Goal: Task Accomplishment & Management: Complete application form

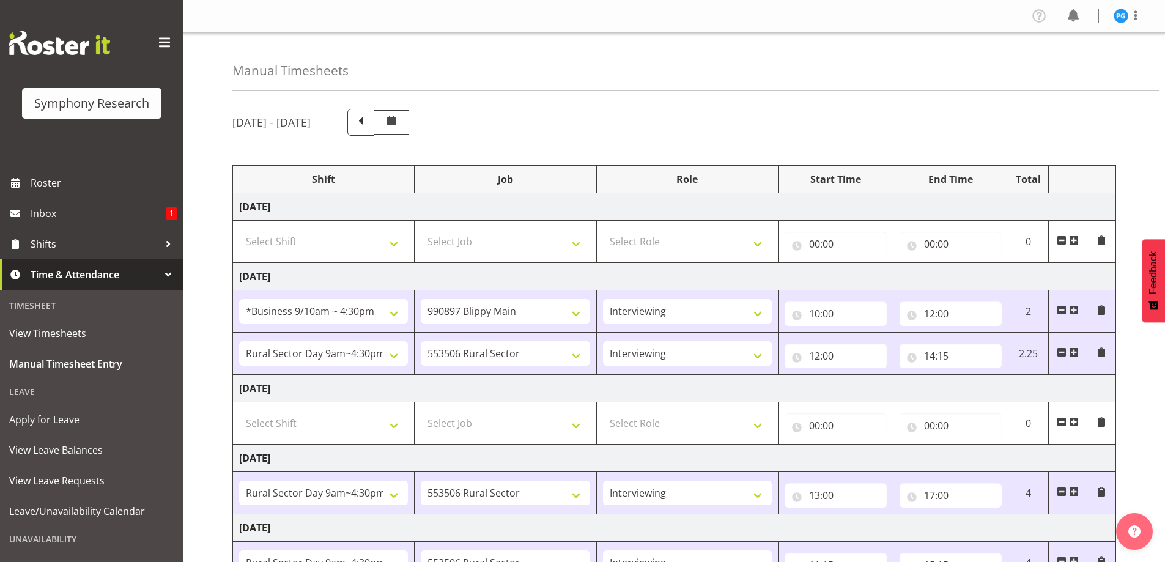
select select "26078"
select select "10631"
select select "47"
select select "81561"
select select "10587"
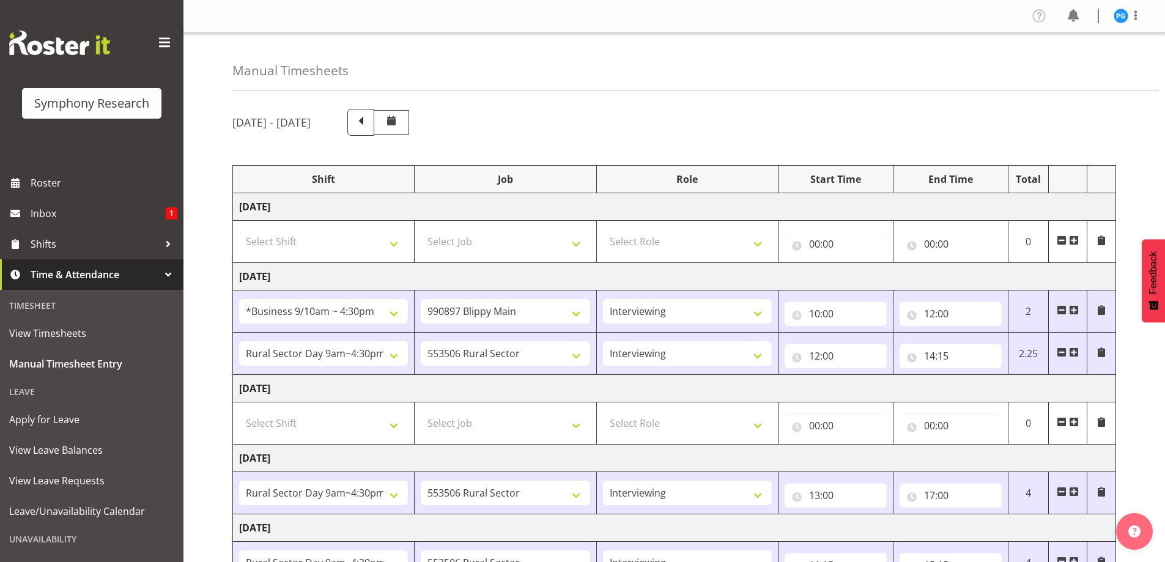
select select "47"
select select "81561"
select select "10587"
select select "47"
select select "81561"
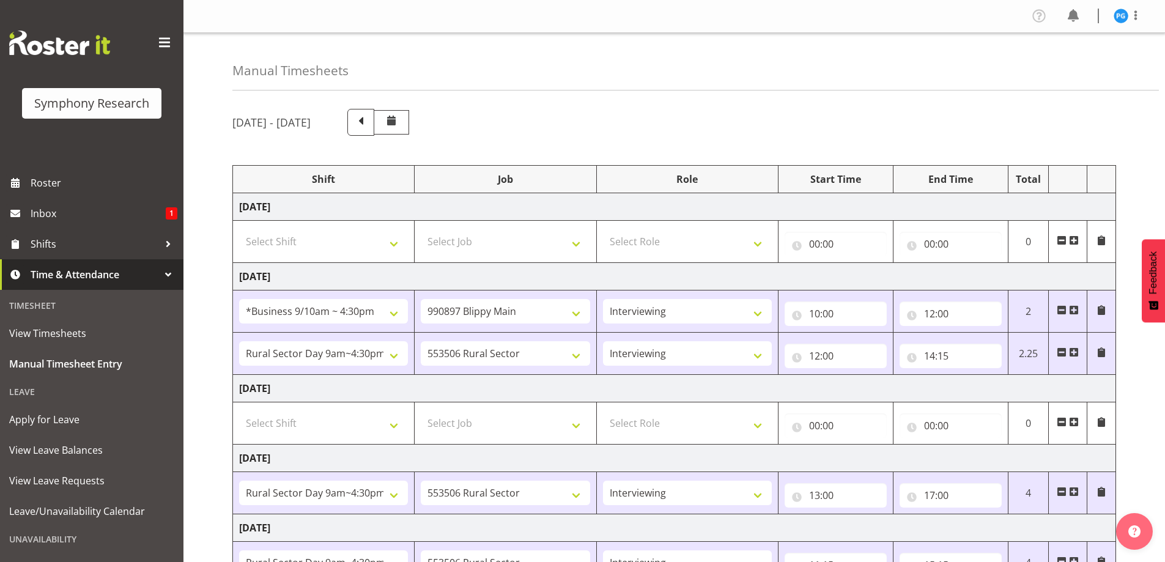
select select "10587"
select select "47"
select select "17154"
select select "10587"
select select "47"
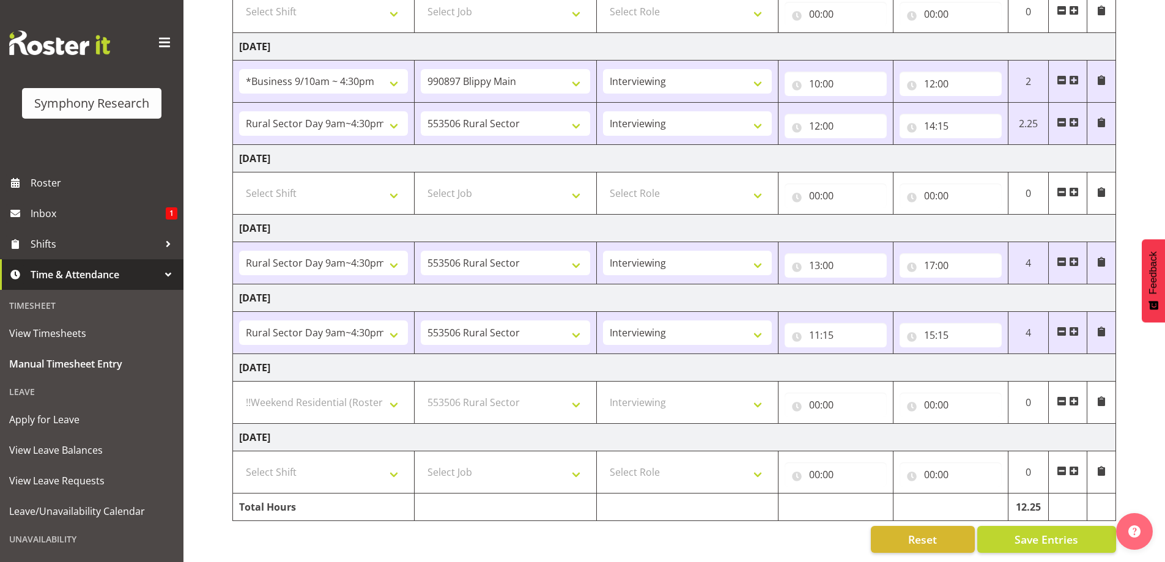
scroll to position [239, 0]
click at [945, 330] on input "15:15" at bounding box center [951, 335] width 102 height 24
click at [979, 358] on select "00 01 02 03 04 05 06 07 08 09 10 11 12 13 14 15 16 17 18 19 20 21 22 23" at bounding box center [984, 367] width 28 height 24
click at [941, 289] on td "Friday 26th September 2025" at bounding box center [674, 298] width 883 height 28
click at [941, 326] on input "15:15" at bounding box center [951, 335] width 102 height 24
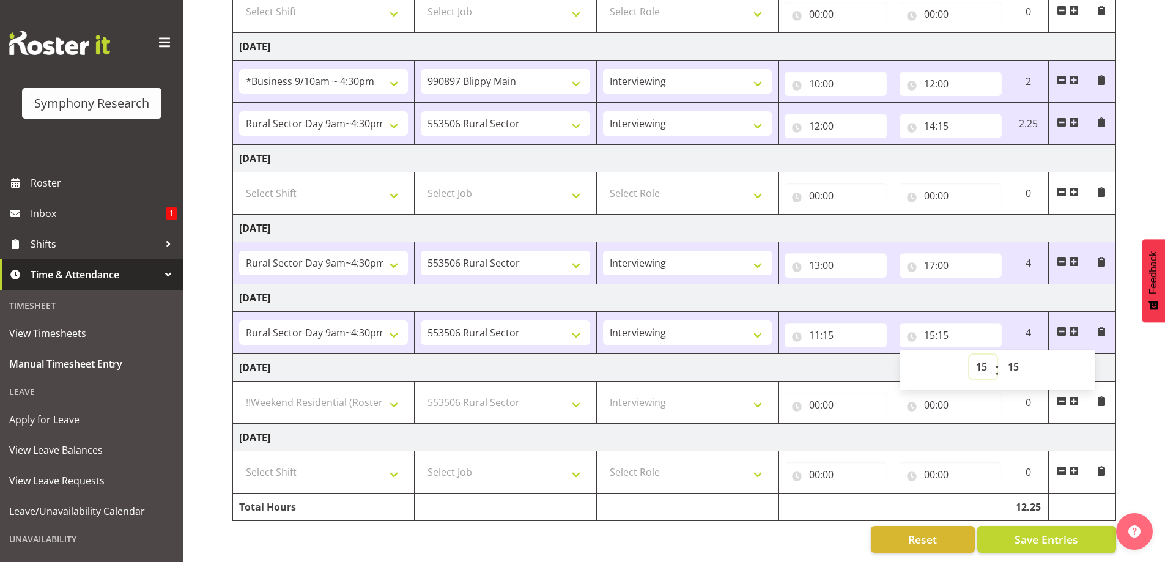
click at [980, 358] on select "00 01 02 03 04 05 06 07 08 09 10 11 12 13 14 15 16 17 18 19 20 21 22 23" at bounding box center [984, 367] width 28 height 24
select select "13"
click at [970, 355] on select "00 01 02 03 04 05 06 07 08 09 10 11 12 13 14 15 16 17 18 19 20 21 22 23" at bounding box center [984, 367] width 28 height 24
type input "13:15"
select select
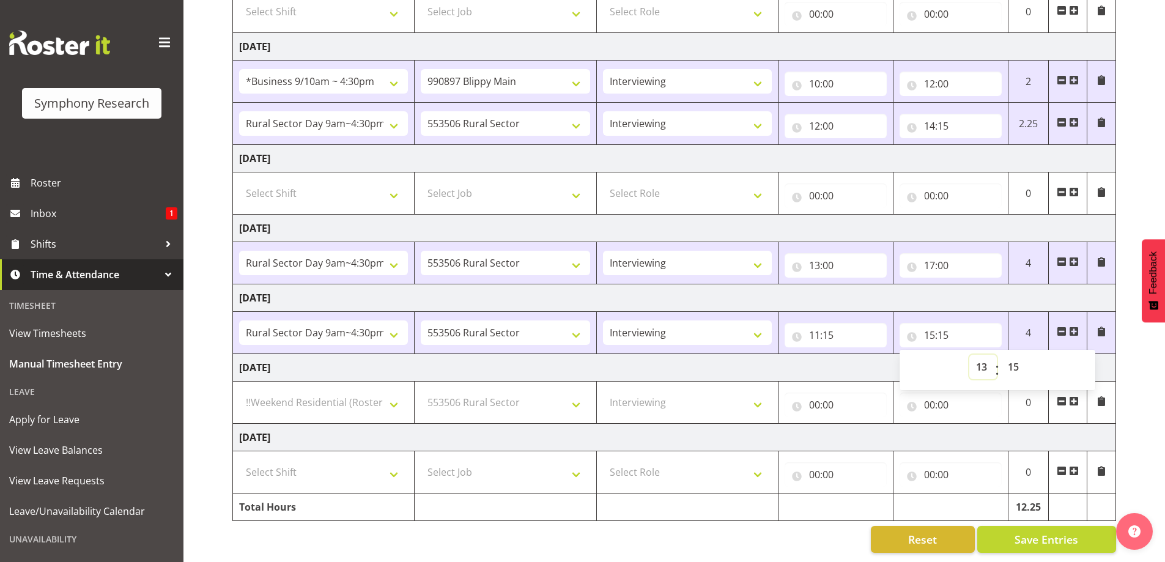
select select
click at [1014, 359] on select "00 01 02 03 04 05 06 07 08 09 10 11 12 13 14 15 16 17 18 19 20 21 22 23 24 25 2…" at bounding box center [1015, 367] width 28 height 24
select select "30"
click at [1001, 355] on select "00 01 02 03 04 05 06 07 08 09 10 11 12 13 14 15 16 17 18 19 20 21 22 23 24 25 2…" at bounding box center [1015, 367] width 28 height 24
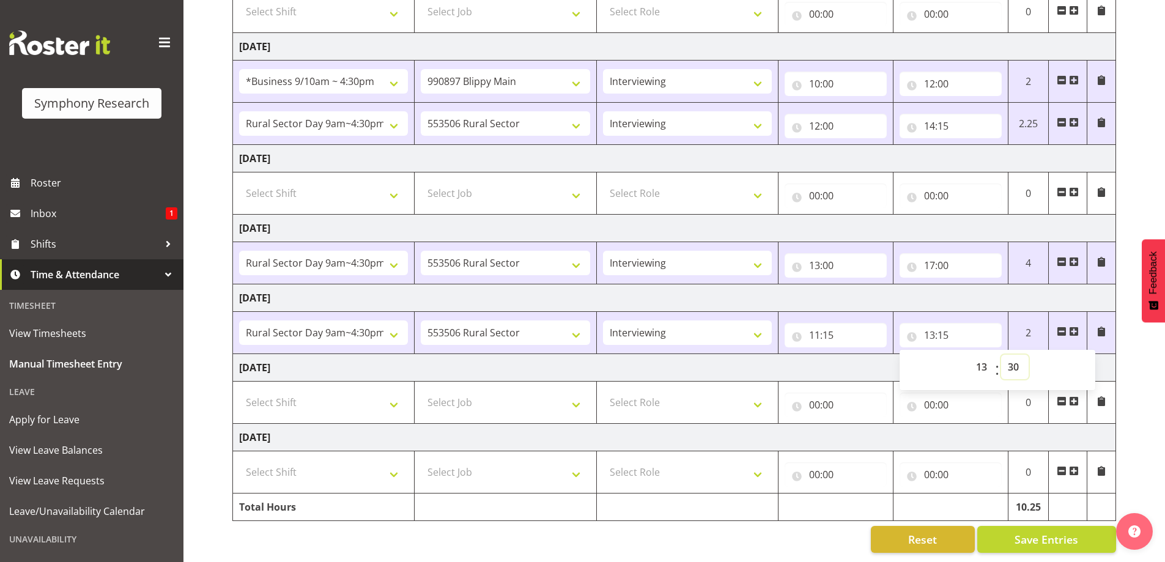
type input "13:30"
click at [962, 286] on td "Friday 26th September 2025" at bounding box center [674, 298] width 883 height 28
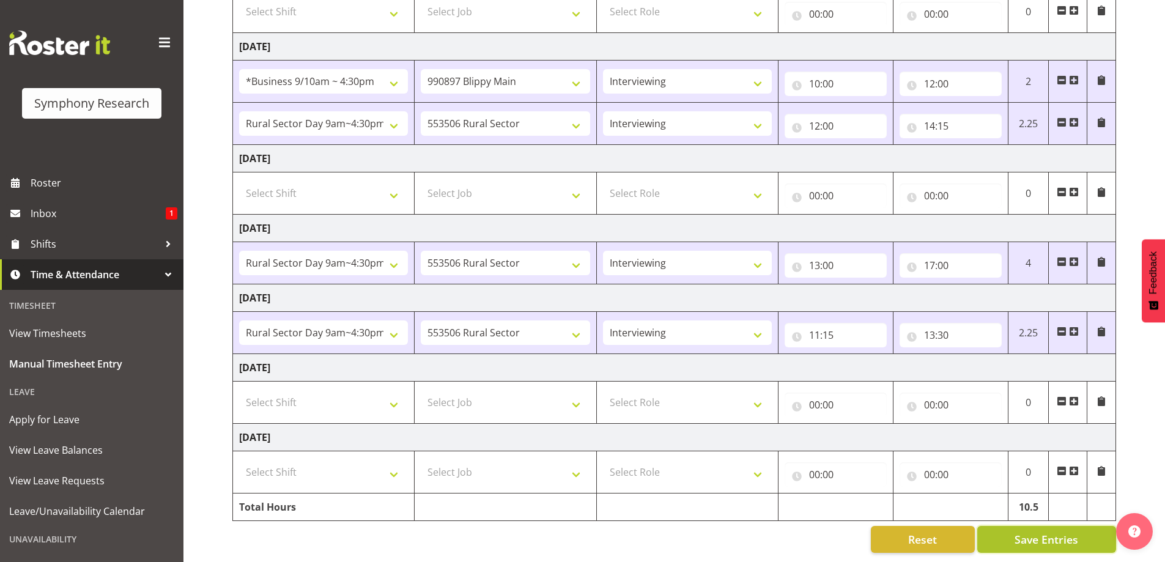
click at [1014, 536] on button "Save Entries" at bounding box center [1046, 539] width 139 height 27
select select "10587"
select select "47"
type input "12:00"
type input "16:00"
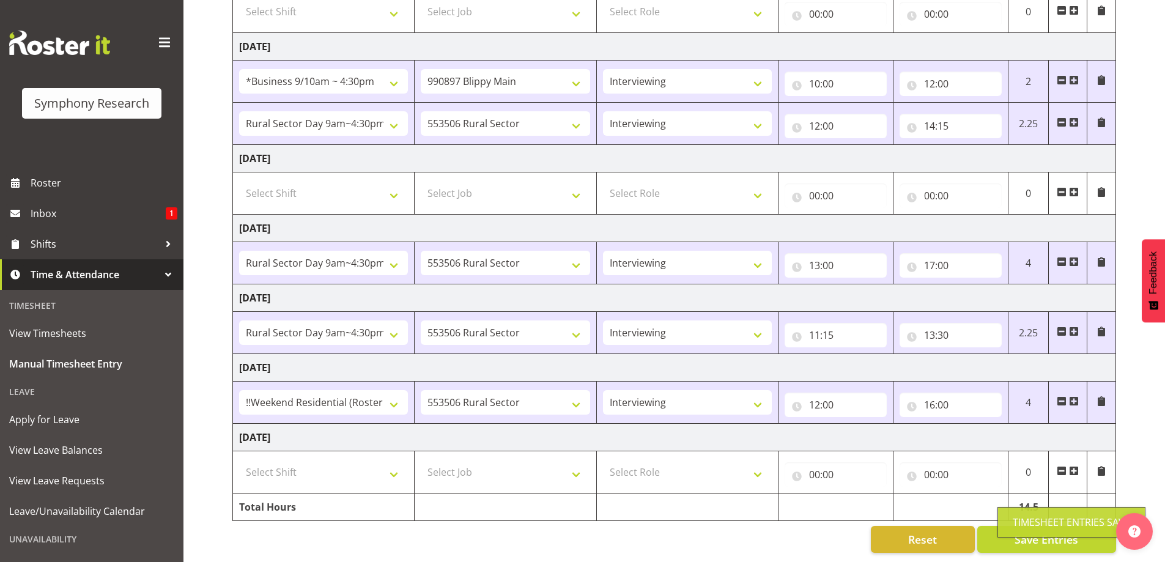
click at [1074, 327] on span at bounding box center [1074, 332] width 10 height 10
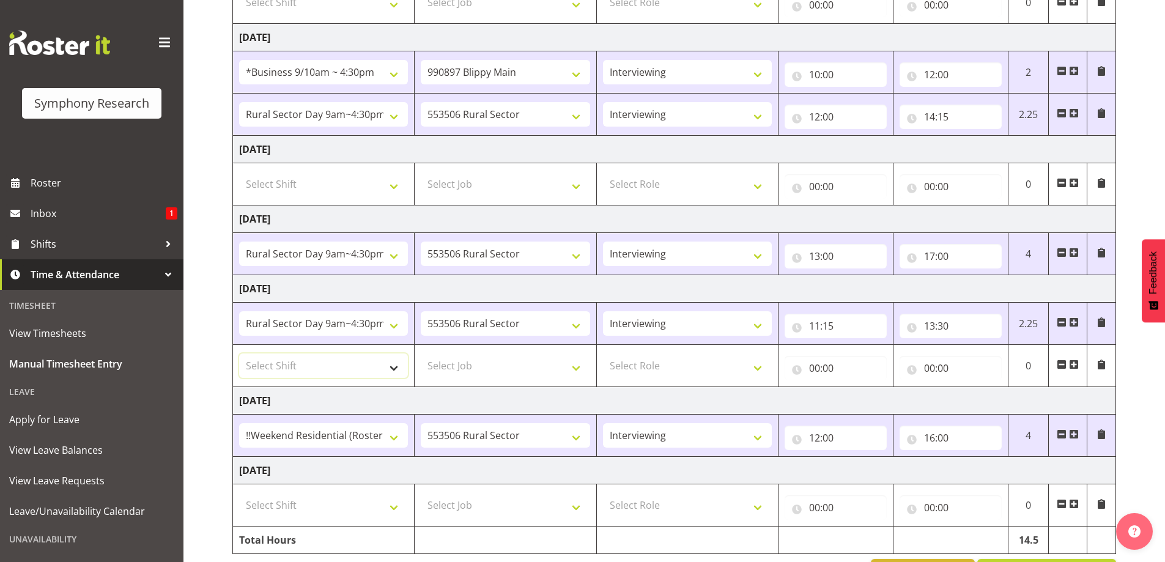
click at [399, 372] on select "Select Shift !!Weekend Residential (Roster IT Shift Label) *Business 9/10am ~ 4…" at bounding box center [323, 366] width 169 height 24
select select "17154"
click at [239, 354] on select "Select Shift !!Weekend Residential (Roster IT Shift Label) *Business 9/10am ~ 4…" at bounding box center [323, 366] width 169 height 24
click at [1060, 366] on span at bounding box center [1062, 365] width 10 height 10
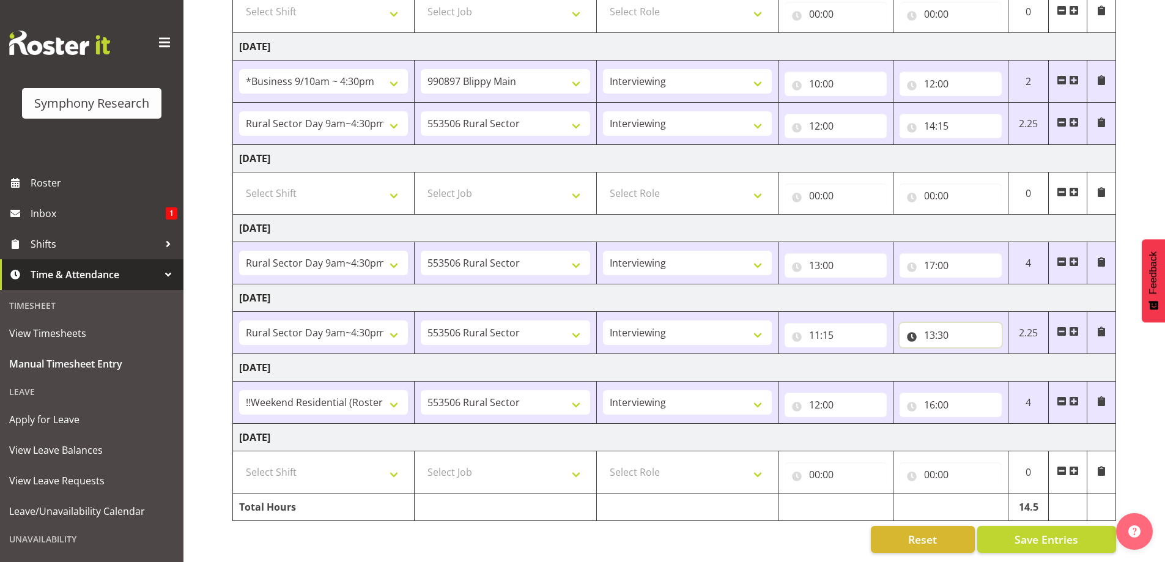
click at [936, 325] on input "13:30" at bounding box center [951, 335] width 102 height 24
click at [981, 358] on select "00 01 02 03 04 05 06 07 08 09 10 11 12 13 14 15 16 17 18 19 20 21 22 23" at bounding box center [984, 367] width 28 height 24
select select "14"
click at [970, 355] on select "00 01 02 03 04 05 06 07 08 09 10 11 12 13 14 15 16 17 18 19 20 21 22 23" at bounding box center [984, 367] width 28 height 24
type input "14:30"
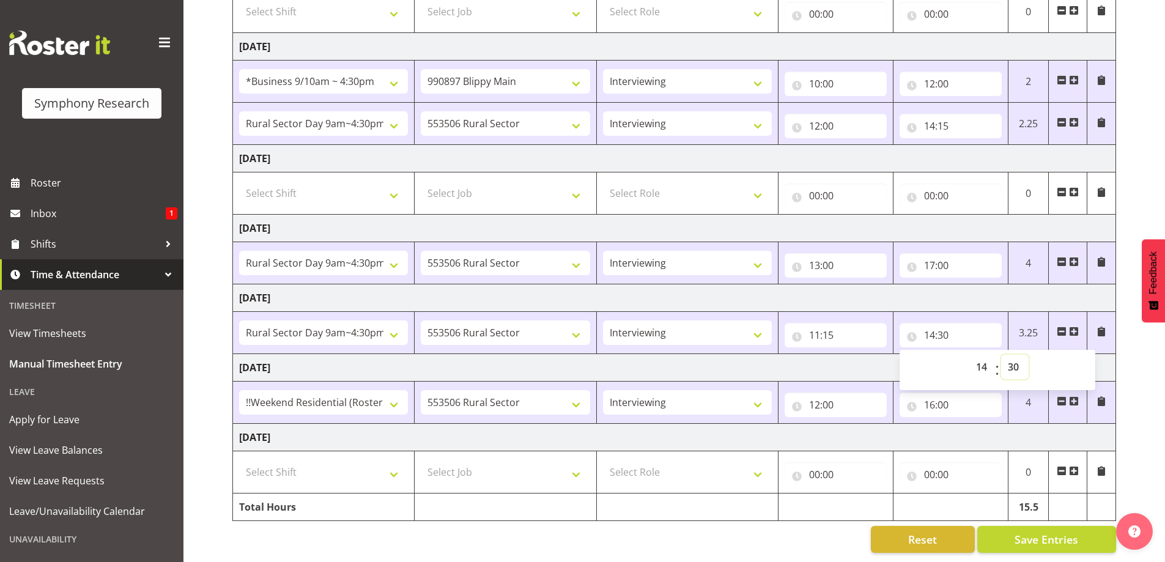
click at [1020, 357] on select "00 01 02 03 04 05 06 07 08 09 10 11 12 13 14 15 16 17 18 19 20 21 22 23 24 25 2…" at bounding box center [1015, 367] width 28 height 24
select select "15"
click at [1001, 355] on select "00 01 02 03 04 05 06 07 08 09 10 11 12 13 14 15 16 17 18 19 20 21 22 23 24 25 2…" at bounding box center [1015, 367] width 28 height 24
type input "14:15"
click at [1024, 532] on span "Save Entries" at bounding box center [1047, 540] width 64 height 16
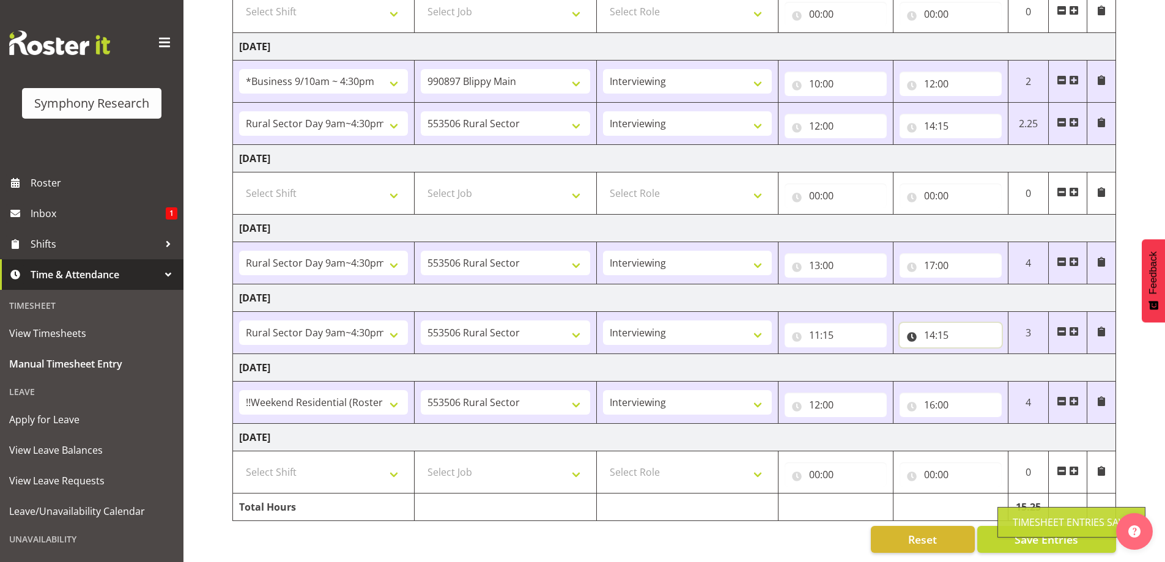
click at [936, 332] on input "14:15" at bounding box center [951, 335] width 102 height 24
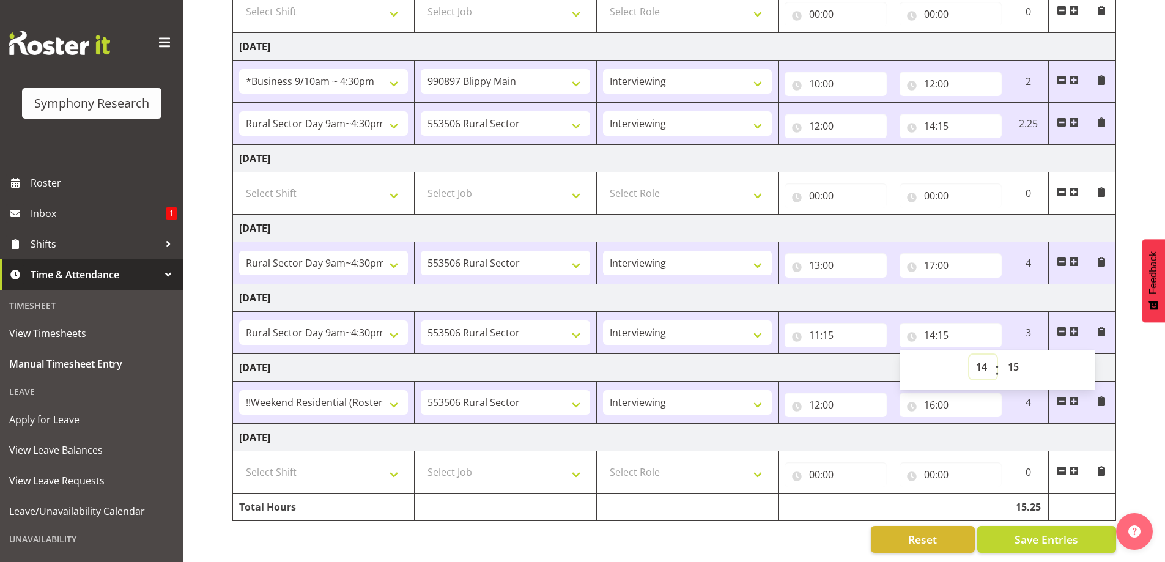
click at [980, 360] on select "00 01 02 03 04 05 06 07 08 09 10 11 12 13 14 15 16 17 18 19 20 21 22 23" at bounding box center [984, 367] width 28 height 24
select select "15"
click at [970, 355] on select "00 01 02 03 04 05 06 07 08 09 10 11 12 13 14 15 16 17 18 19 20 21 22 23" at bounding box center [984, 367] width 28 height 24
type input "15:15"
click at [974, 284] on td "Friday 26th September 2025" at bounding box center [674, 298] width 883 height 28
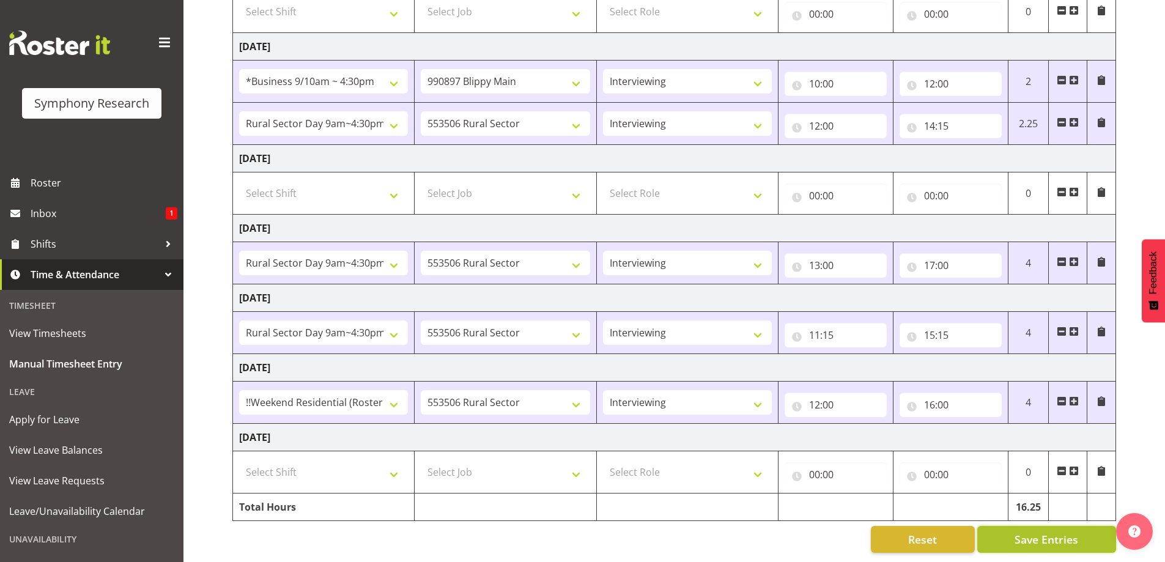
click at [1043, 532] on span "Save Entries" at bounding box center [1047, 540] width 64 height 16
click at [933, 398] on input "16:00" at bounding box center [951, 405] width 102 height 24
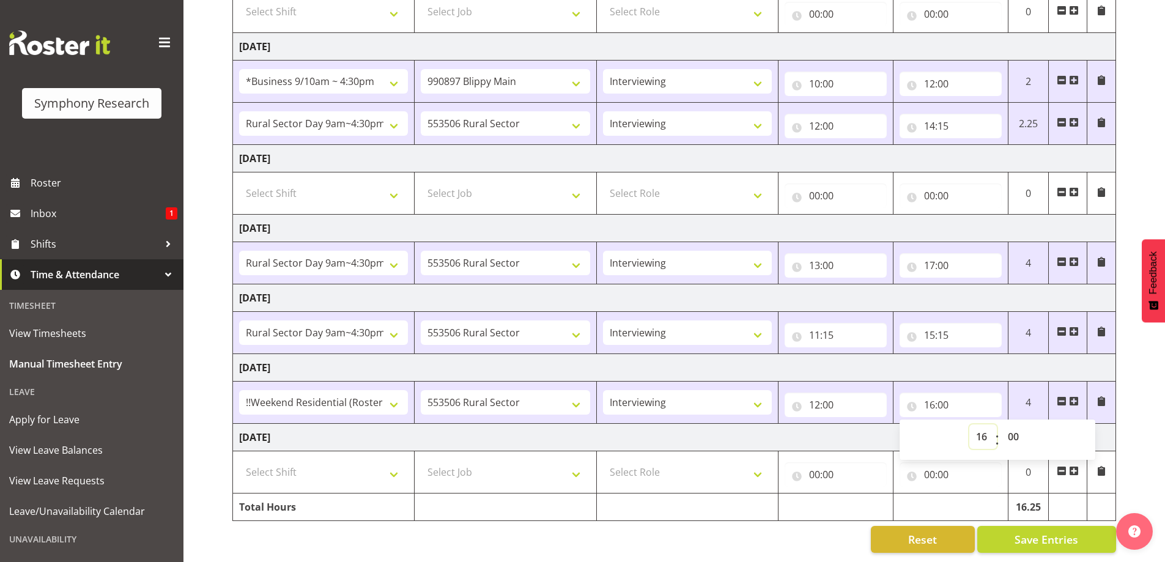
click at [977, 434] on select "00 01 02 03 04 05 06 07 08 09 10 11 12 13 14 15 16 17 18 19 20 21 22 23" at bounding box center [984, 437] width 28 height 24
select select "13"
click at [970, 425] on select "00 01 02 03 04 05 06 07 08 09 10 11 12 13 14 15 16 17 18 19 20 21 22 23" at bounding box center [984, 437] width 28 height 24
type input "13:00"
click at [1016, 434] on select "00 01 02 03 04 05 06 07 08 09 10 11 12 13 14 15 16 17 18 19 20 21 22 23 24 25 2…" at bounding box center [1015, 437] width 28 height 24
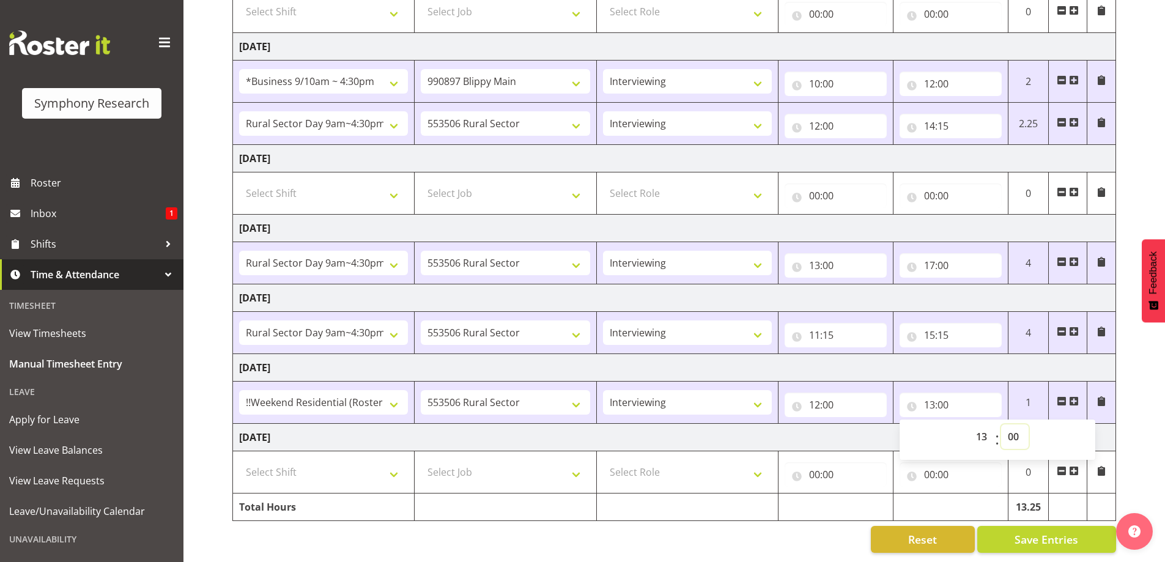
select select "30"
click at [1001, 425] on select "00 01 02 03 04 05 06 07 08 09 10 11 12 13 14 15 16 17 18 19 20 21 22 23 24 25 2…" at bounding box center [1015, 437] width 28 height 24
type input "13:30"
click at [989, 354] on td "Saturday 27th September 2025" at bounding box center [674, 368] width 883 height 28
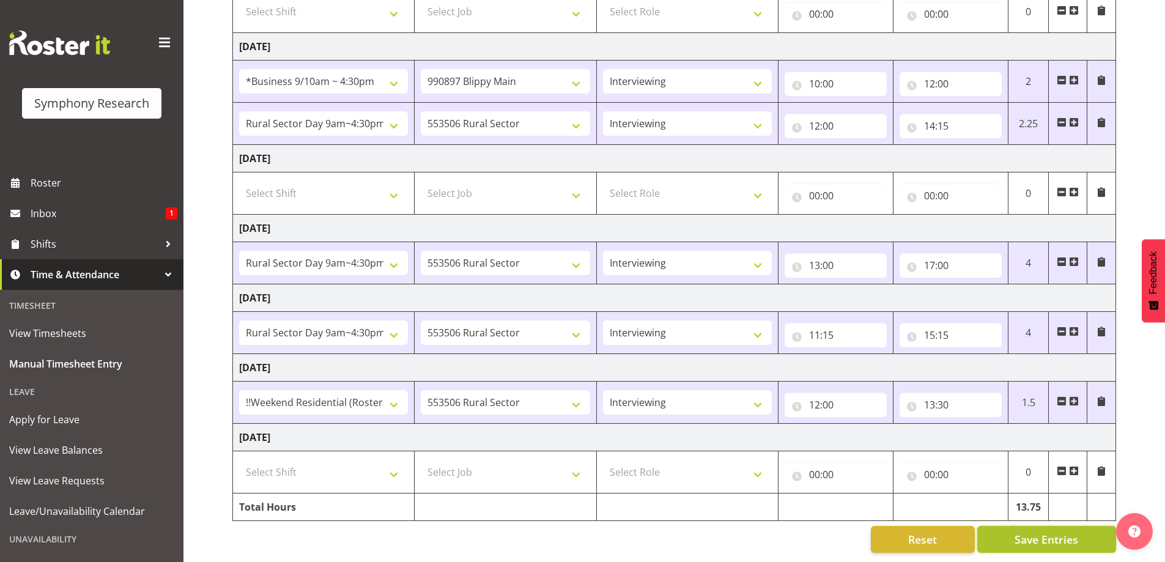
click at [1026, 532] on span "Save Entries" at bounding box center [1047, 540] width 64 height 16
click at [1075, 396] on span at bounding box center [1074, 401] width 10 height 10
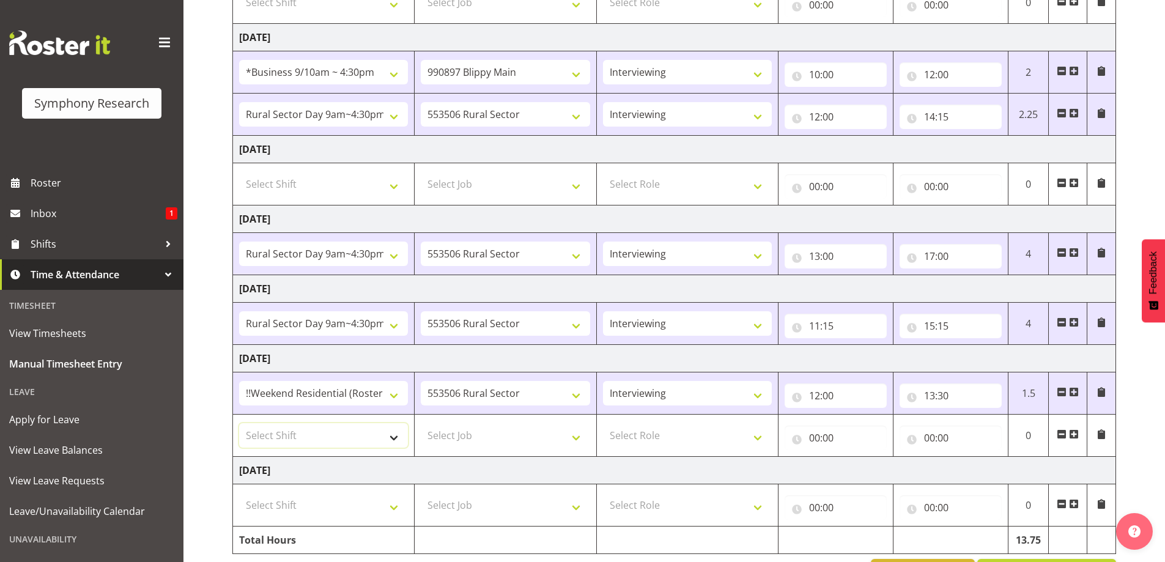
click at [395, 436] on select "Select Shift !!Weekend Residential (Roster IT Shift Label) *Business 9/10am ~ 4…" at bounding box center [323, 435] width 169 height 24
select select "17154"
click at [239, 423] on select "Select Shift !!Weekend Residential (Roster IT Shift Label) *Business 9/10am ~ 4…" at bounding box center [323, 435] width 169 height 24
click at [577, 436] on select "Select Job 550060 IF Admin 553492 World Poll Aus Wave 2 Main 2025 553493 World …" at bounding box center [505, 435] width 169 height 24
select select "10575"
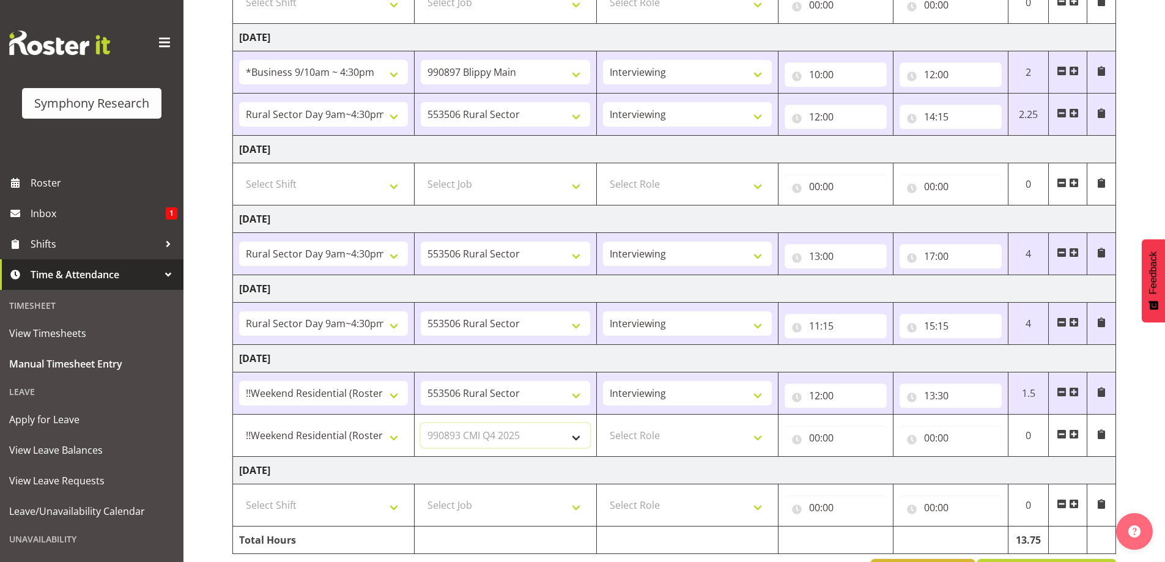
click at [421, 423] on select "Select Job 550060 IF Admin 553492 World Poll Aus Wave 2 Main 2025 553493 World …" at bounding box center [505, 435] width 169 height 24
click at [632, 437] on select "Select Role Briefing Interviewing" at bounding box center [687, 435] width 169 height 24
click at [759, 439] on select "Select Role Briefing Interviewing" at bounding box center [687, 435] width 169 height 24
click at [754, 439] on select "Select Role Briefing Interviewing" at bounding box center [687, 435] width 169 height 24
select select "47"
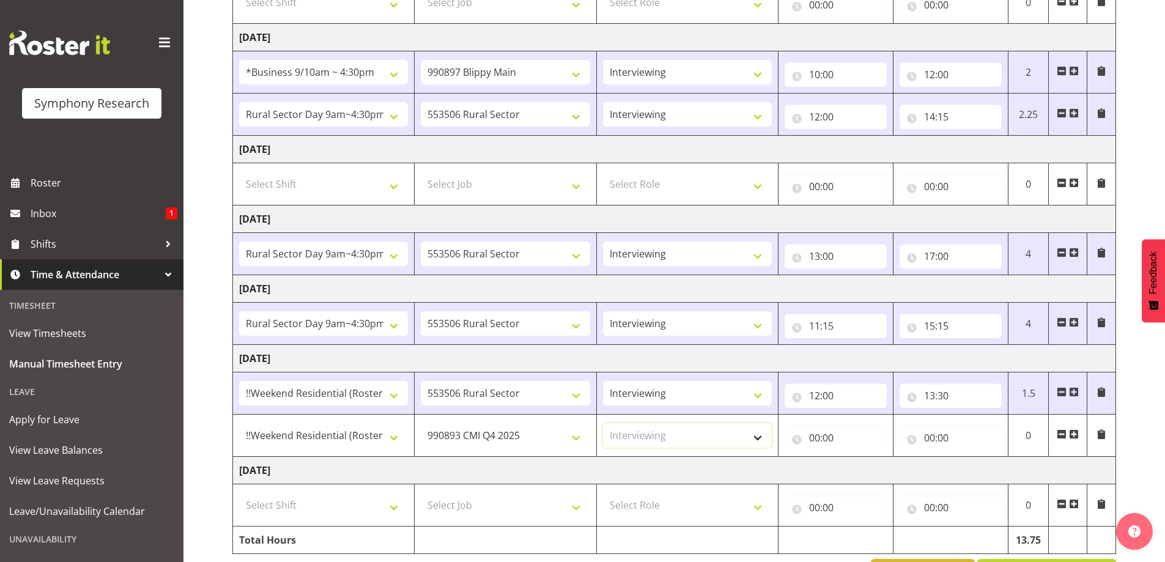
click at [603, 423] on select "Select Role Briefing Interviewing" at bounding box center [687, 435] width 169 height 24
click at [859, 442] on input "00:00" at bounding box center [836, 438] width 102 height 24
click at [864, 470] on select "00 01 02 03 04 05 06 07 08 09 10 11 12 13 14 15 16 17 18 19 20 21 22 23" at bounding box center [869, 470] width 28 height 24
select select "13"
click at [855, 458] on select "00 01 02 03 04 05 06 07 08 09 10 11 12 13 14 15 16 17 18 19 20 21 22 23" at bounding box center [869, 470] width 28 height 24
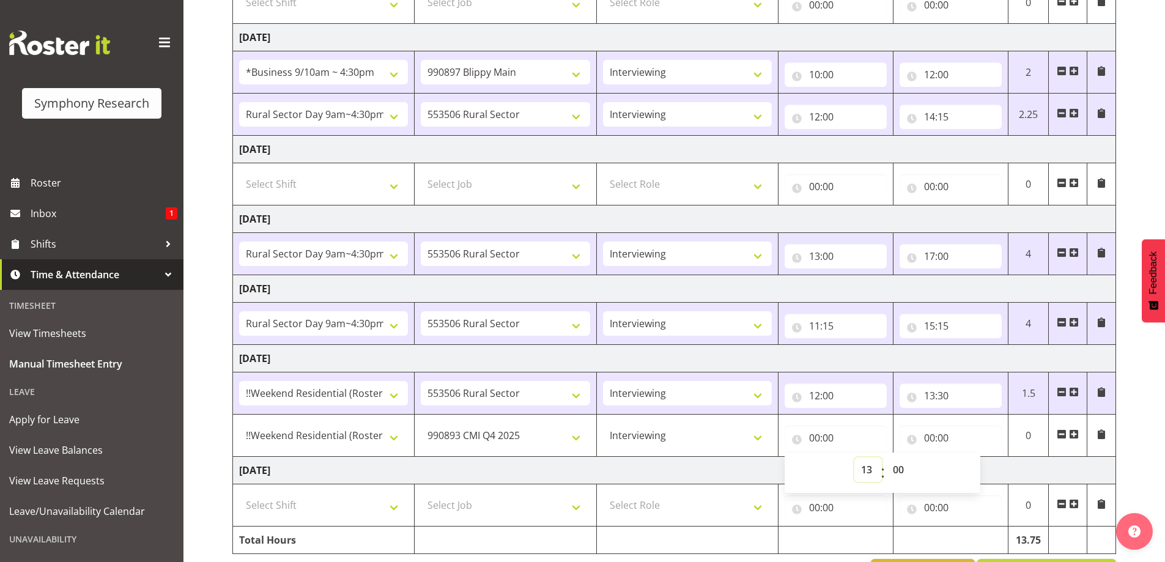
type input "13:00"
click at [903, 471] on select "00 01 02 03 04 05 06 07 08 09 10 11 12 13 14 15 16 17 18 19 20 21 22 23 24 25 2…" at bounding box center [900, 470] width 28 height 24
select select "30"
click at [886, 458] on select "00 01 02 03 04 05 06 07 08 09 10 11 12 13 14 15 16 17 18 19 20 21 22 23 24 25 2…" at bounding box center [900, 470] width 28 height 24
type input "13:30"
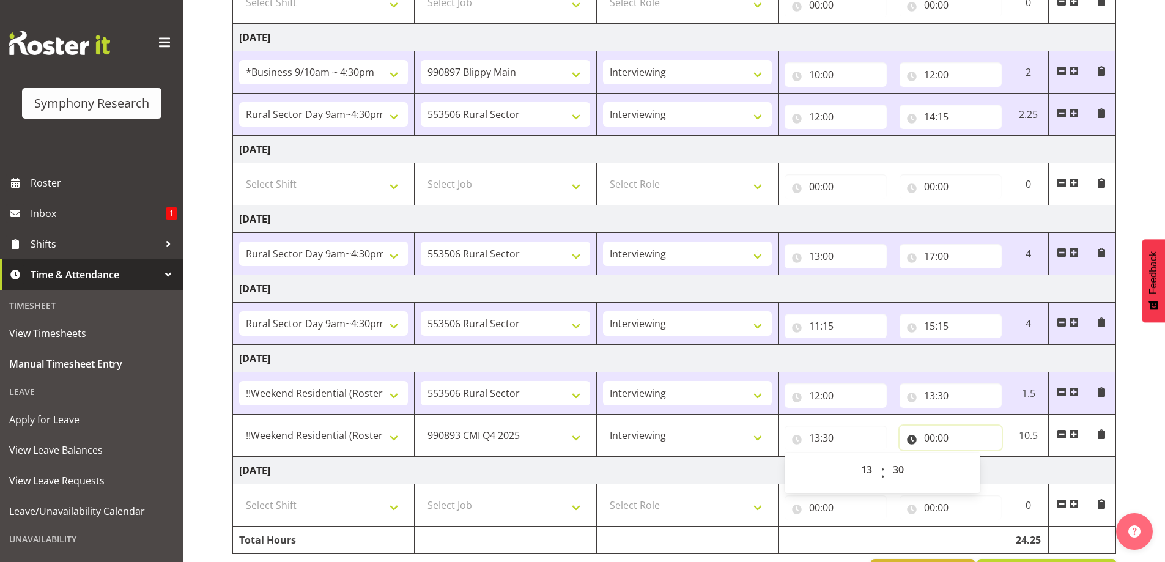
click at [936, 439] on input "00:00" at bounding box center [951, 438] width 102 height 24
click at [979, 471] on select "00 01 02 03 04 05 06 07 08 09 10 11 12 13 14 15 16 17 18 19 20 21 22 23" at bounding box center [984, 470] width 28 height 24
select select "16"
click at [970, 458] on select "00 01 02 03 04 05 06 07 08 09 10 11 12 13 14 15 16 17 18 19 20 21 22 23" at bounding box center [984, 470] width 28 height 24
type input "16:00"
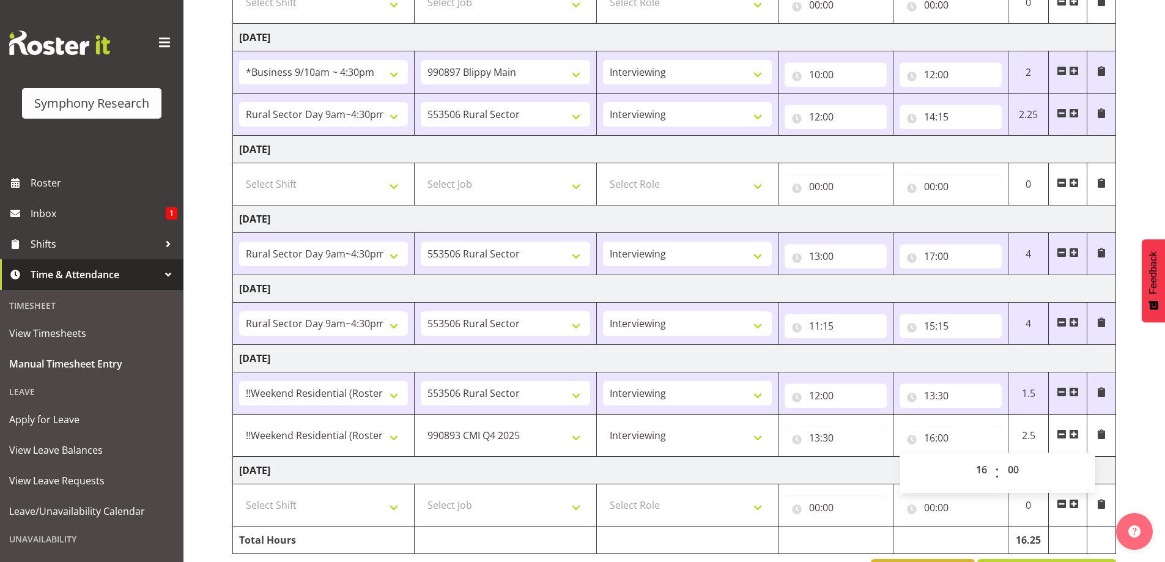
click at [949, 357] on td "Saturday 27th September 2025" at bounding box center [674, 359] width 883 height 28
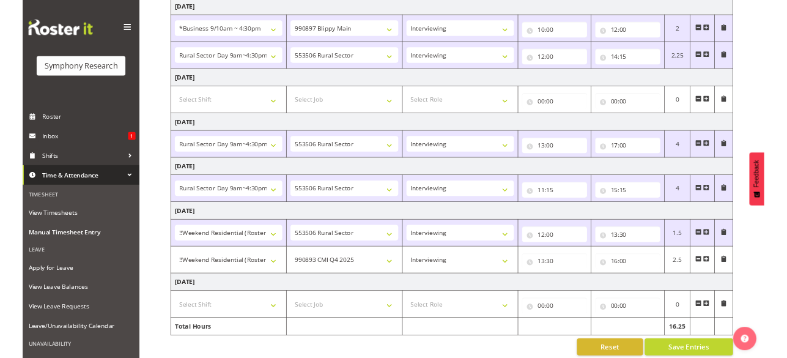
scroll to position [281, 0]
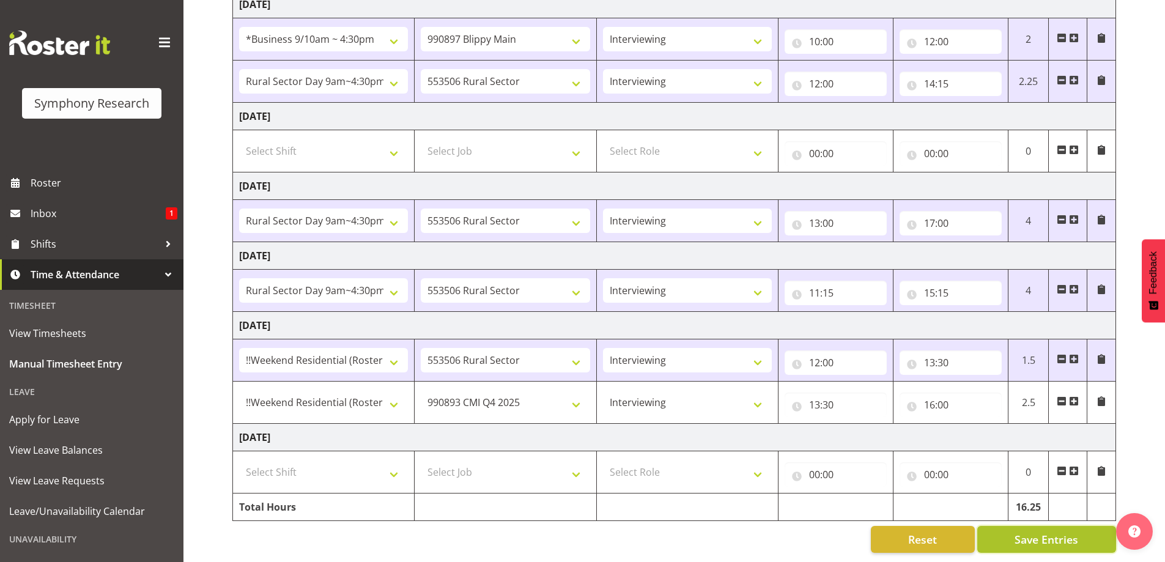
click at [1034, 535] on span "Save Entries" at bounding box center [1047, 540] width 64 height 16
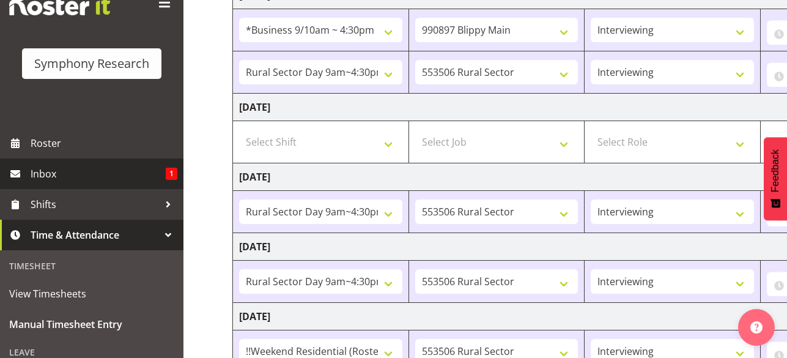
scroll to position [61, 0]
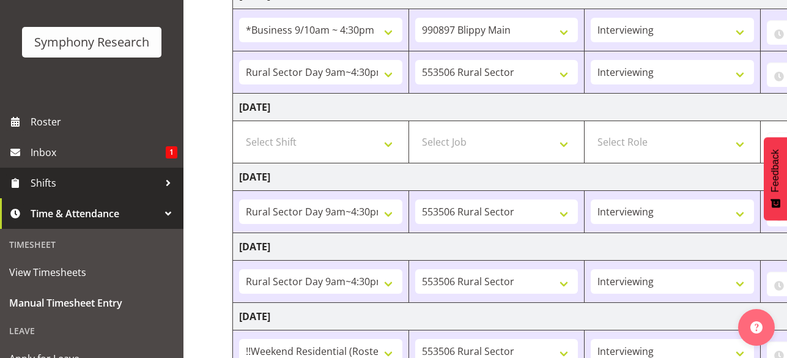
click at [59, 181] on span "Shifts" at bounding box center [95, 183] width 128 height 18
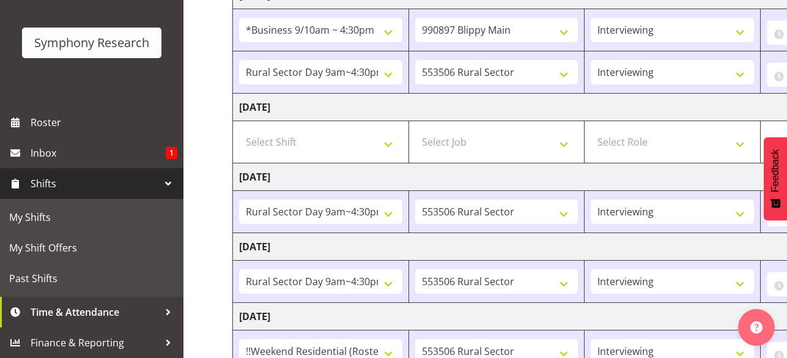
scroll to position [61, 0]
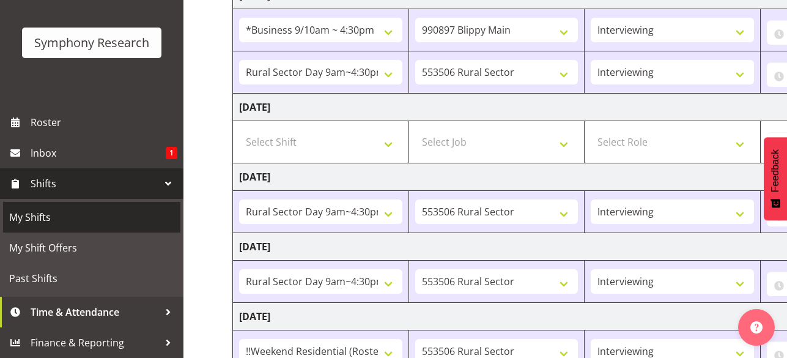
click at [35, 212] on span "My Shifts" at bounding box center [91, 217] width 165 height 18
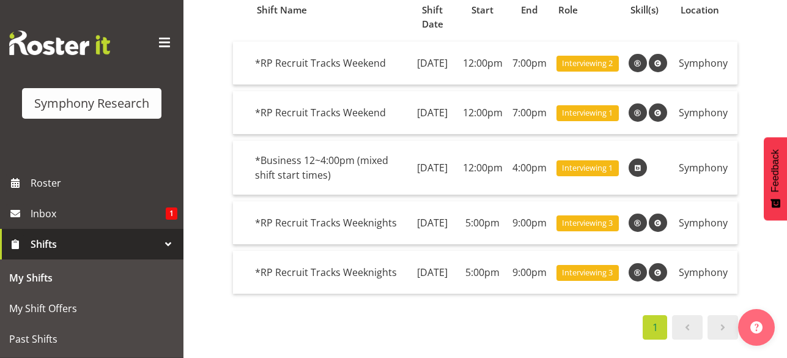
scroll to position [122, 0]
